Goal: Transaction & Acquisition: Purchase product/service

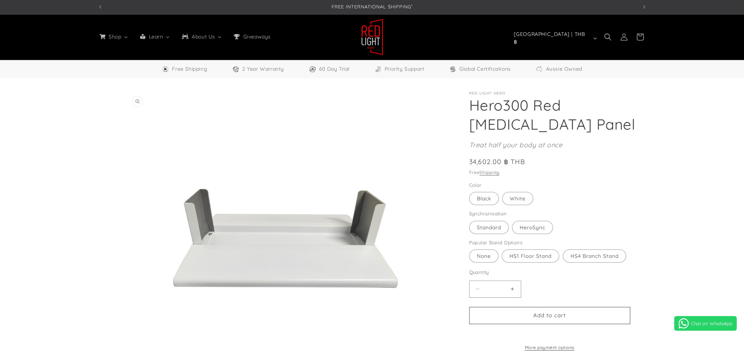
select select "**"
click at [489, 201] on label "Black Variant sold out or unavailable" at bounding box center [484, 198] width 30 height 13
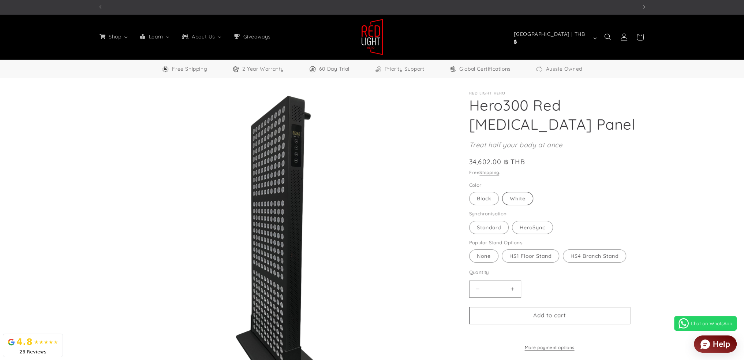
scroll to position [0, 1079]
click at [518, 201] on label "White Variant sold out or unavailable" at bounding box center [517, 198] width 31 height 13
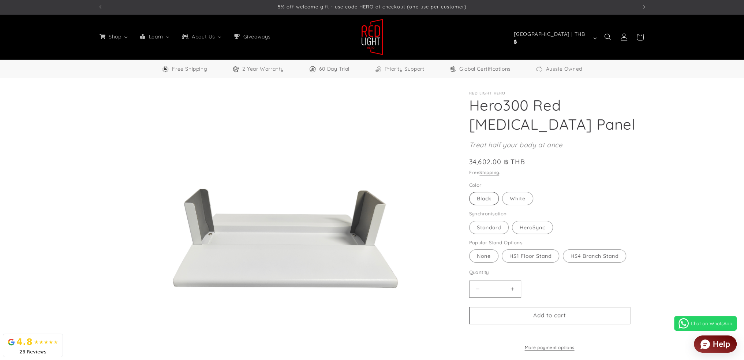
click at [487, 200] on label "Black Variant sold out or unavailable" at bounding box center [484, 198] width 30 height 13
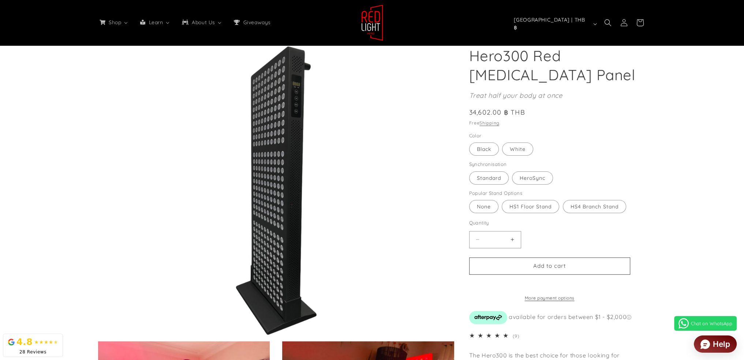
scroll to position [37, 0]
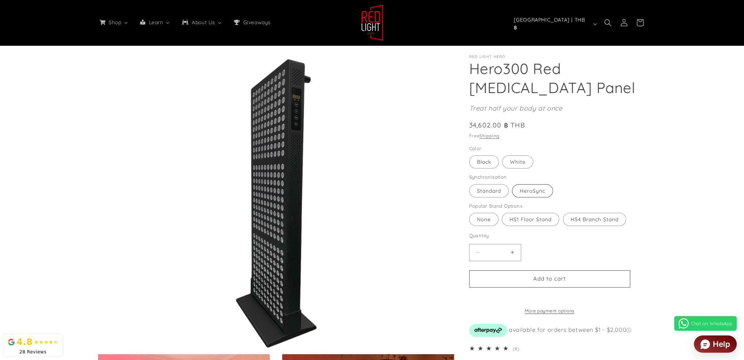
click at [540, 185] on label "HeroSync Variant sold out or unavailable" at bounding box center [532, 190] width 41 height 13
click at [492, 193] on label "Standard Variant sold out or unavailable" at bounding box center [489, 190] width 40 height 13
click at [530, 190] on label "HeroSync Variant sold out or unavailable" at bounding box center [532, 190] width 41 height 13
click at [584, 218] on label "HS4 Branch Stand Variant sold out or unavailable" at bounding box center [594, 219] width 63 height 13
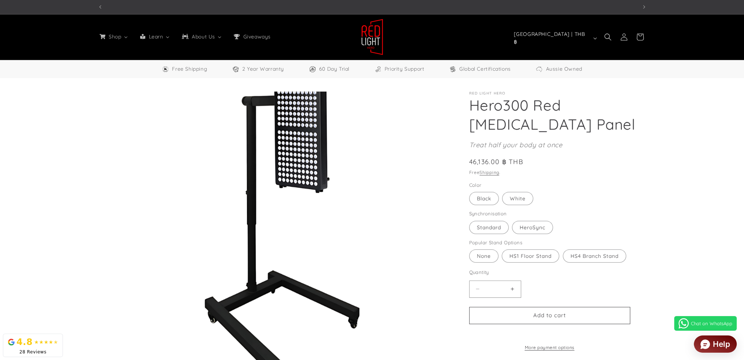
scroll to position [0, 540]
click at [483, 256] on label "None Variant sold out or unavailable" at bounding box center [483, 255] width 29 height 13
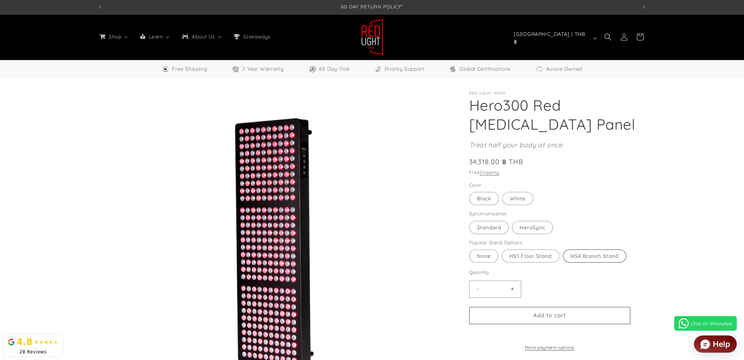
click at [591, 258] on label "HS4 Branch Stand Variant sold out or unavailable" at bounding box center [594, 255] width 63 height 13
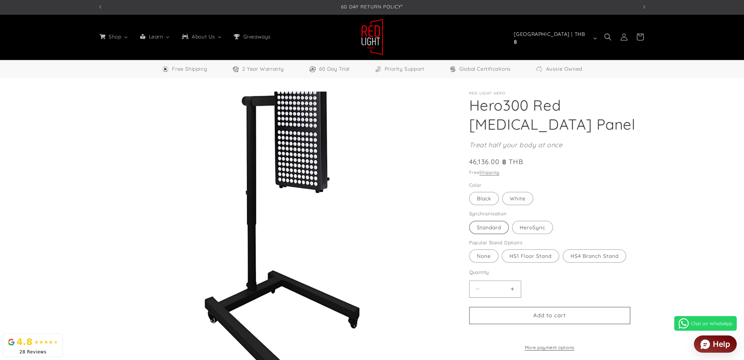
click at [488, 227] on label "Standard Variant sold out or unavailable" at bounding box center [489, 227] width 40 height 13
click at [527, 227] on label "HeroSync Variant sold out or unavailable" at bounding box center [532, 227] width 41 height 13
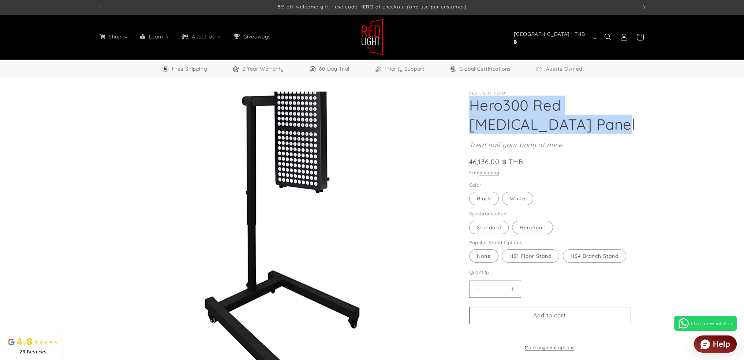
drag, startPoint x: 586, startPoint y: 125, endPoint x: 462, endPoint y: 106, distance: 125.6
copy h1 "Hero300 Red [MEDICAL_DATA] Panel"
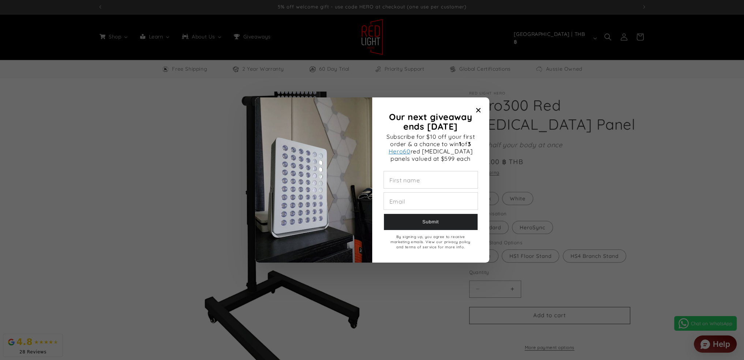
click at [480, 110] on span "Close modal" at bounding box center [478, 110] width 10 height 10
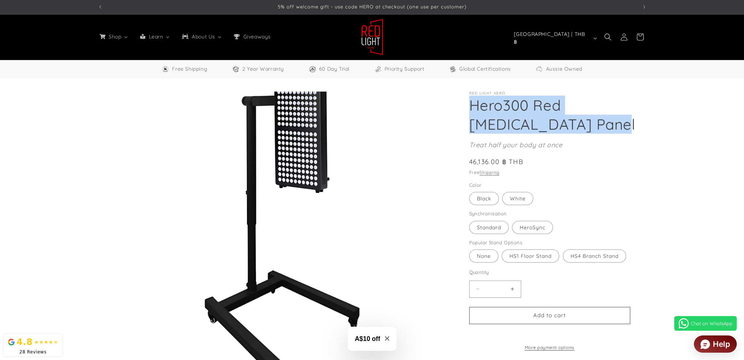
drag, startPoint x: 569, startPoint y: 121, endPoint x: 467, endPoint y: 103, distance: 103.7
copy h1 "Hero300 Red [MEDICAL_DATA] Panel"
